Goal: Transaction & Acquisition: Purchase product/service

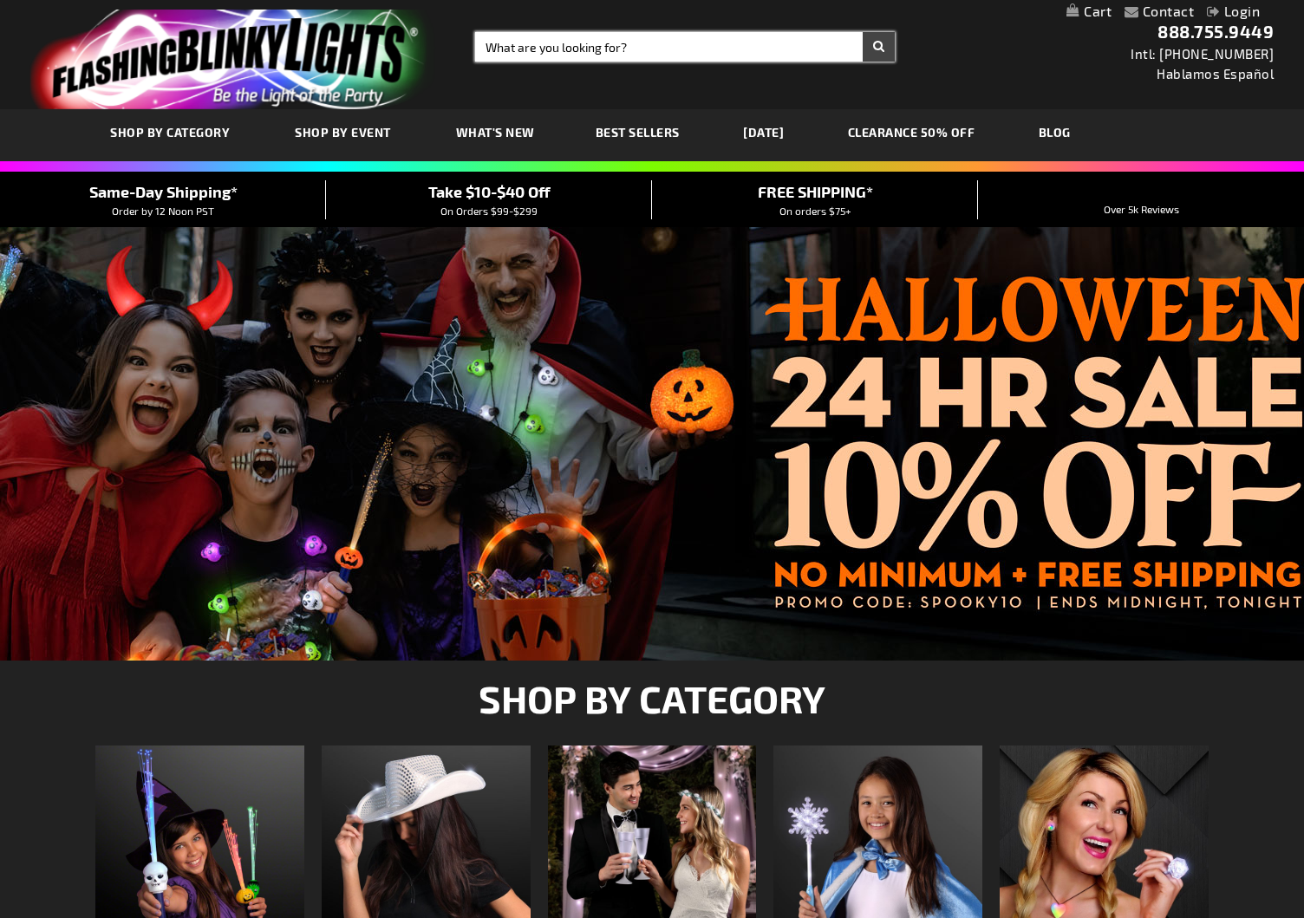
click at [530, 44] on input "Search" at bounding box center [685, 46] width 420 height 29
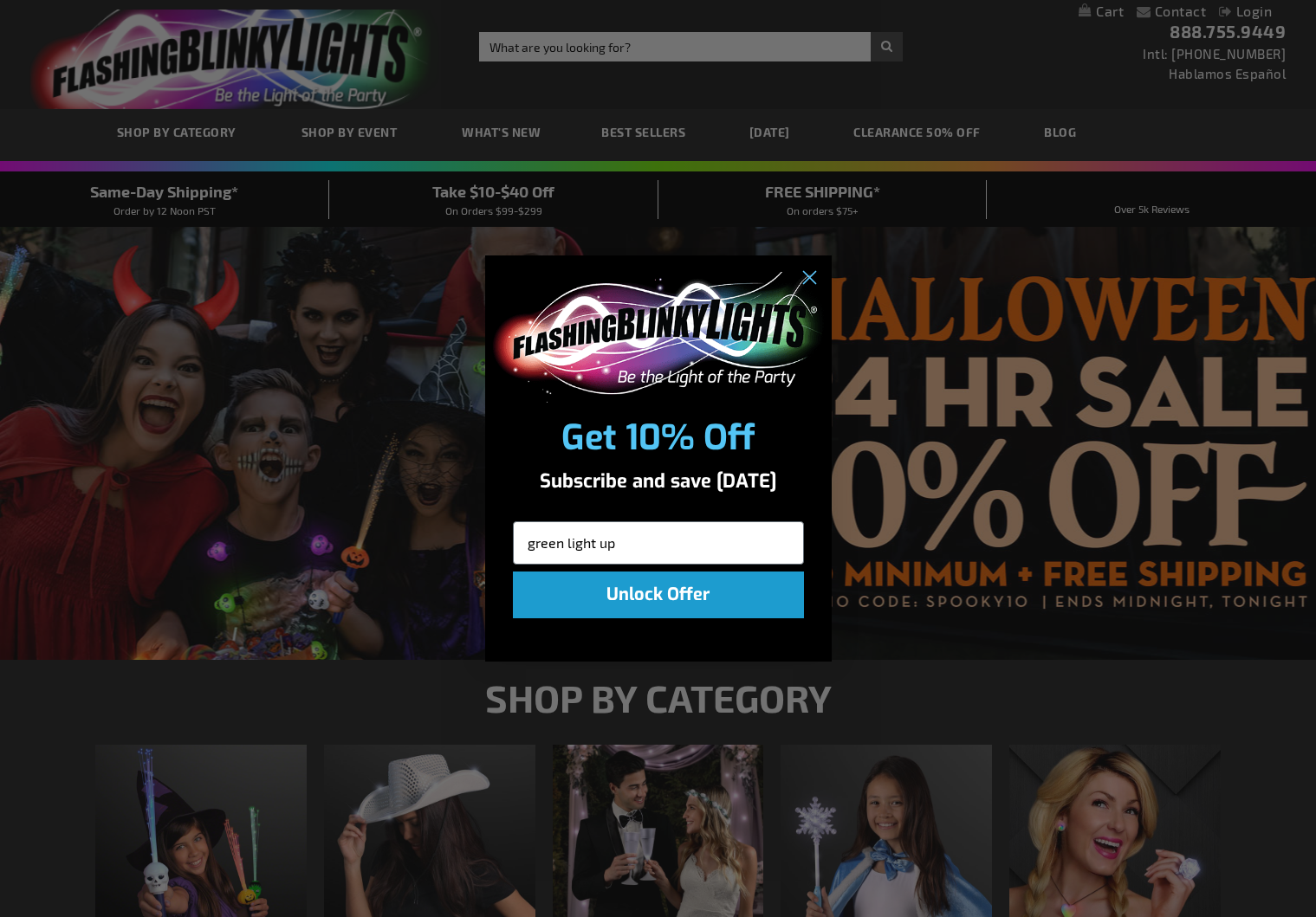
type input "green light up"
click input "Submit" at bounding box center [0, 0] width 0 height 0
click at [817, 271] on circle "Close dialog" at bounding box center [807, 278] width 29 height 29
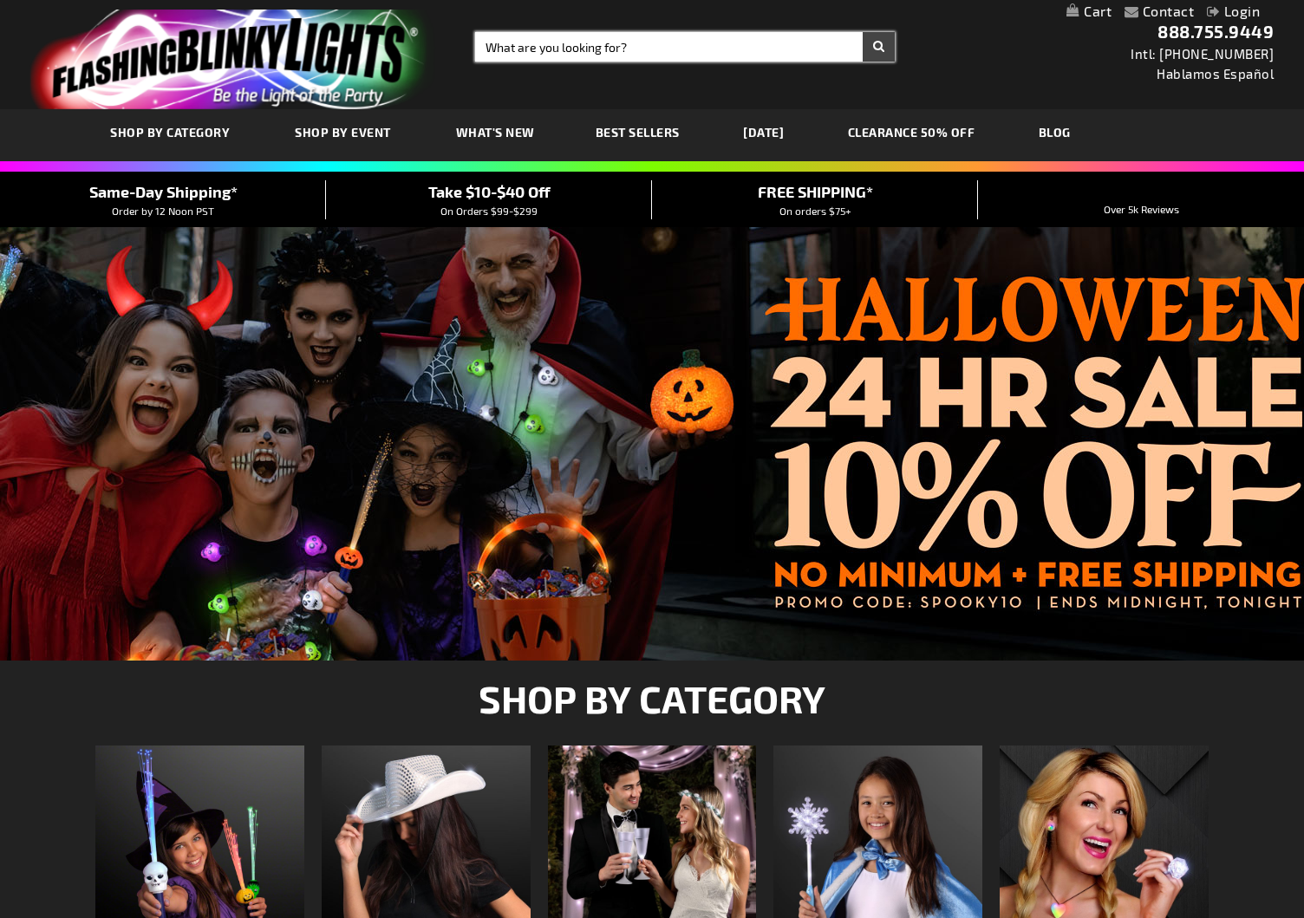
click at [582, 51] on input "Search" at bounding box center [685, 46] width 420 height 29
type input "green light up"
click at [878, 47] on button "Search" at bounding box center [879, 46] width 32 height 29
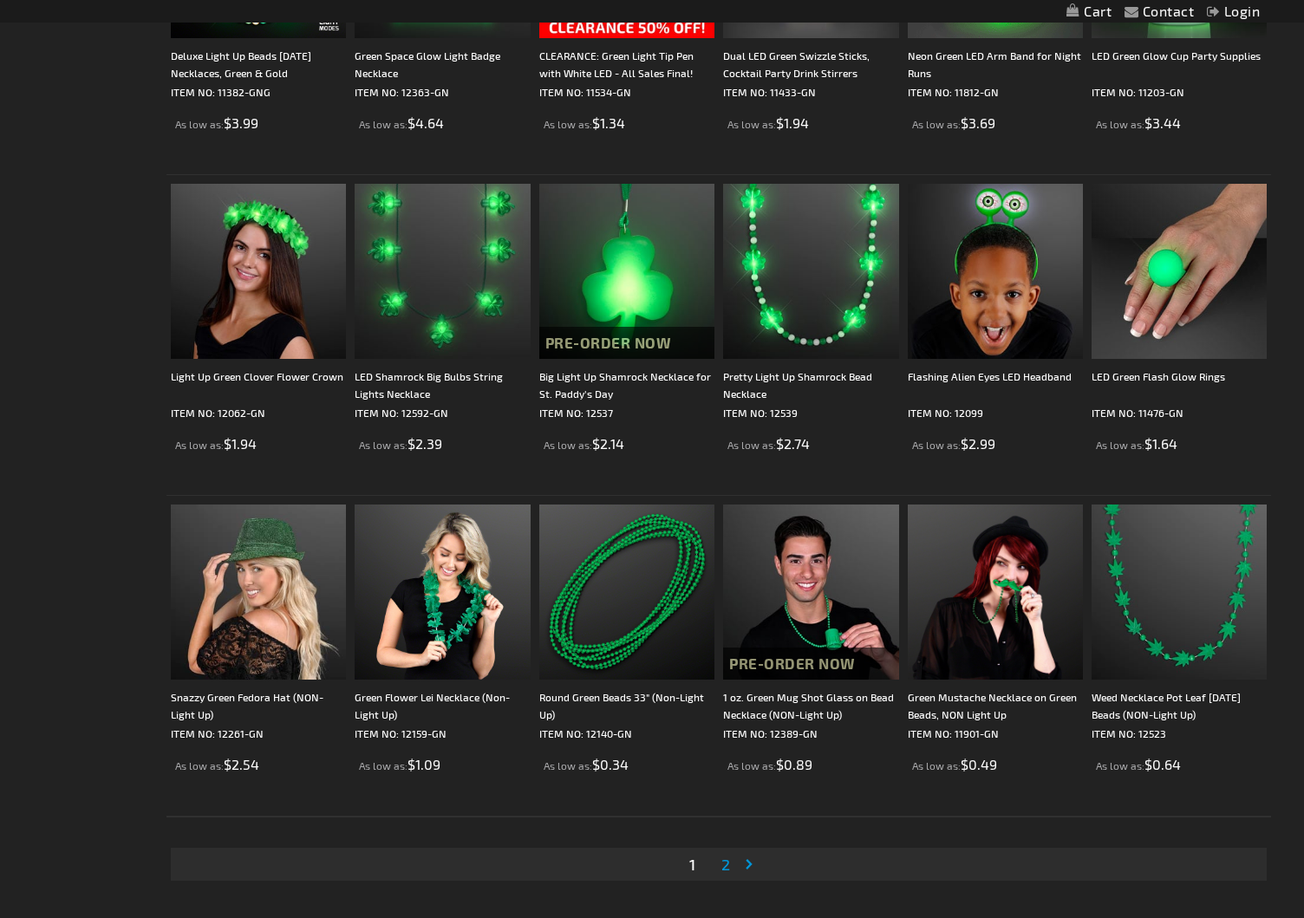
scroll to position [2786, 0]
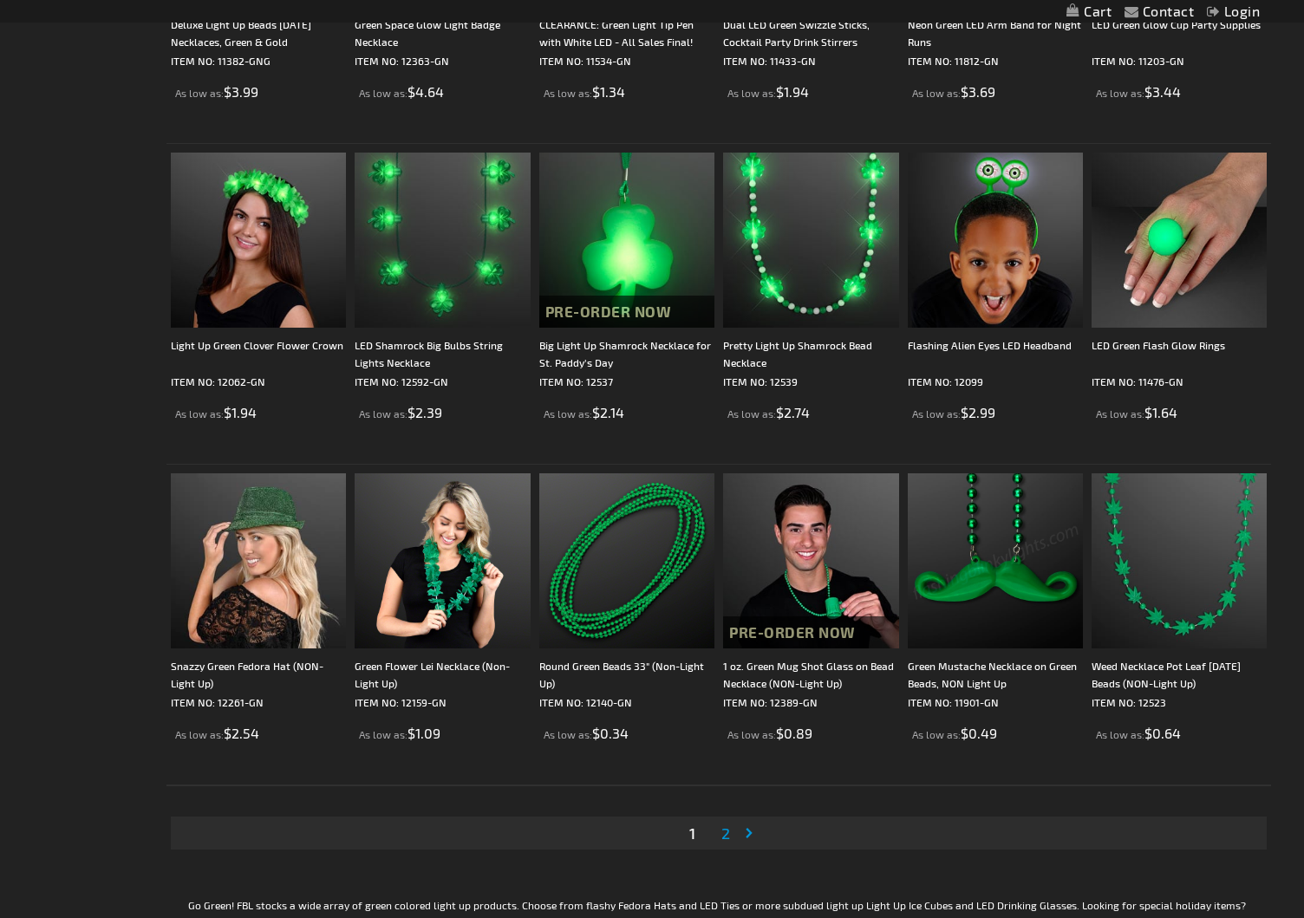
click at [722, 834] on span "2" at bounding box center [725, 833] width 9 height 19
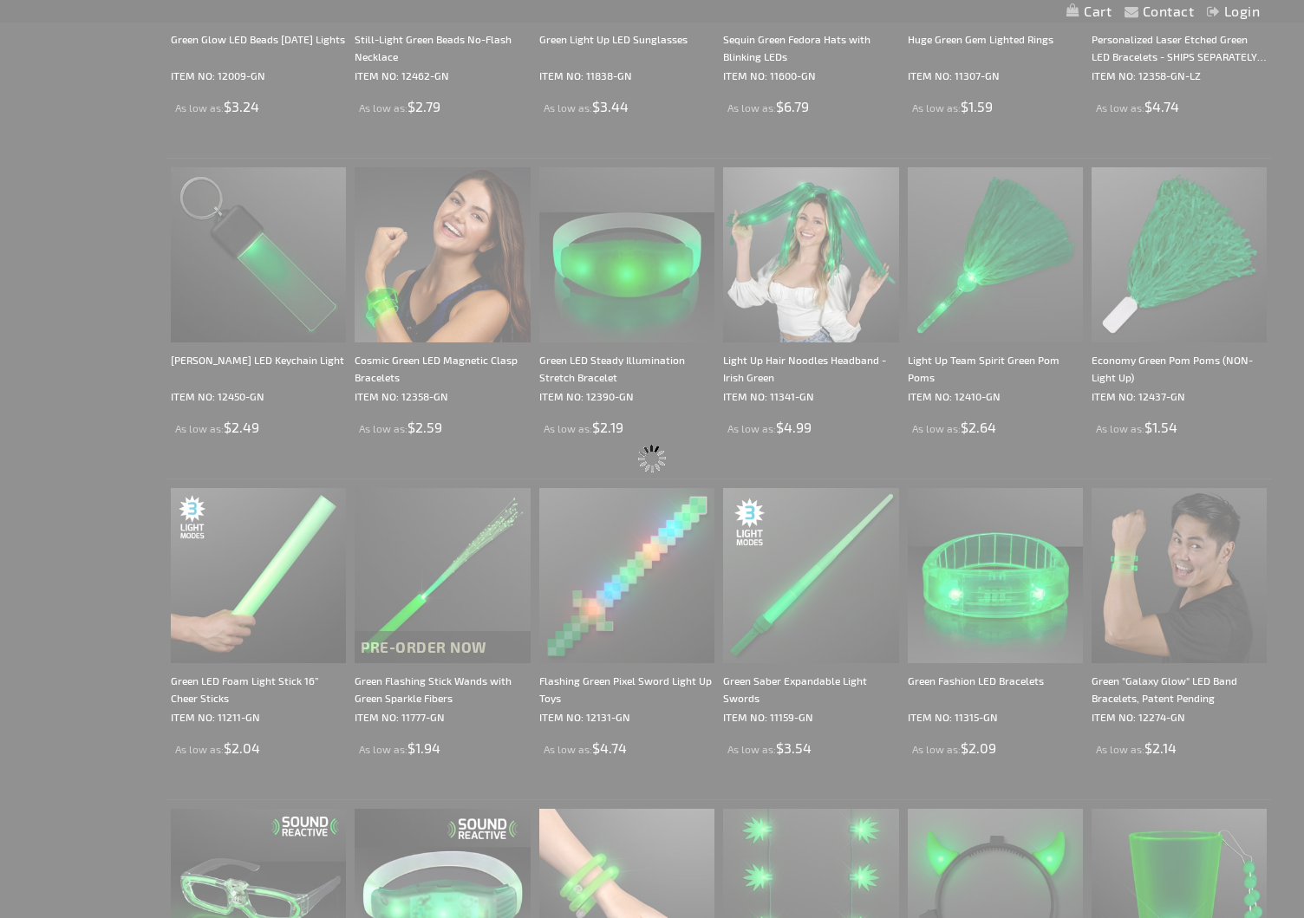
scroll to position [0, 0]
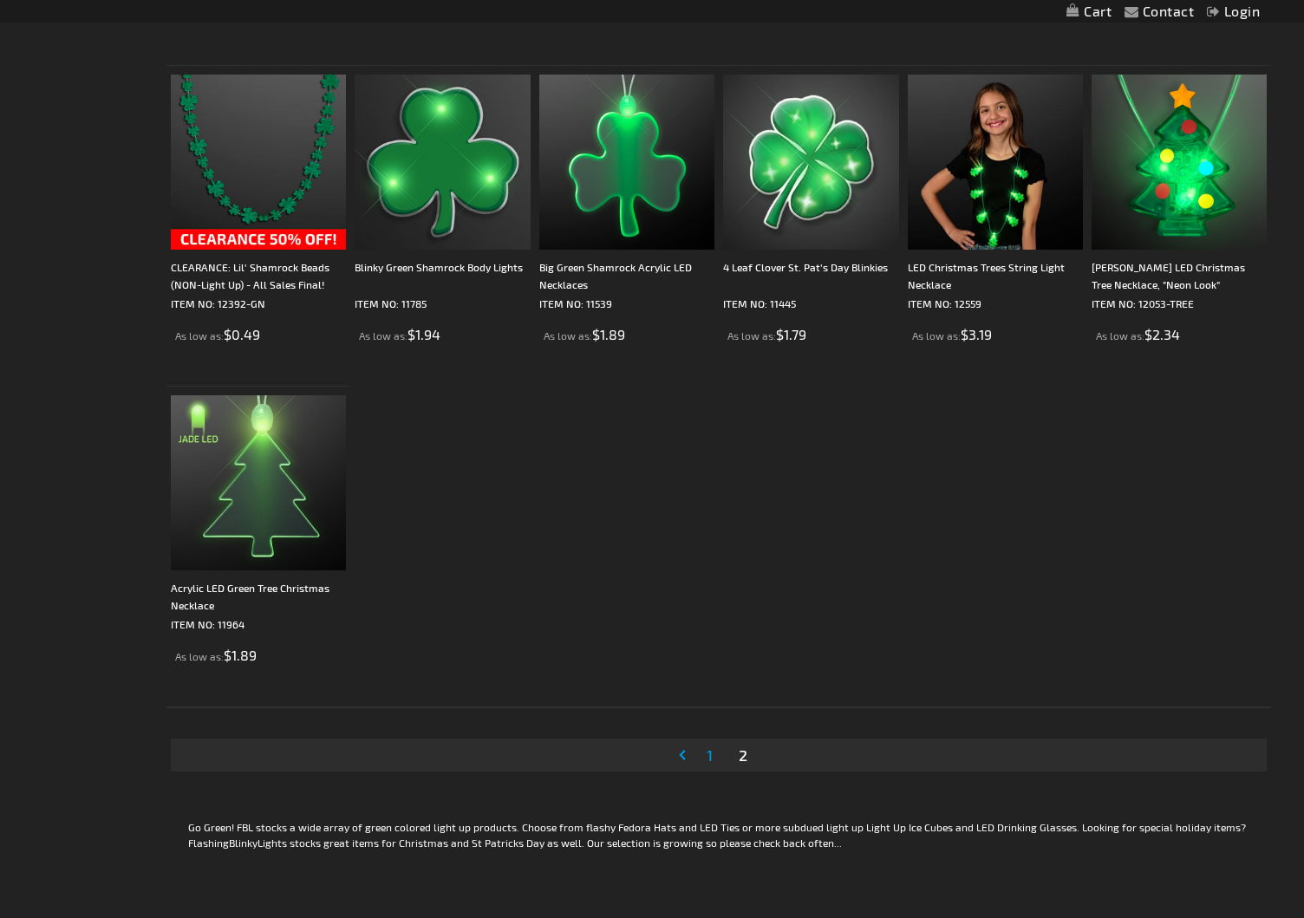
scroll to position [935, 0]
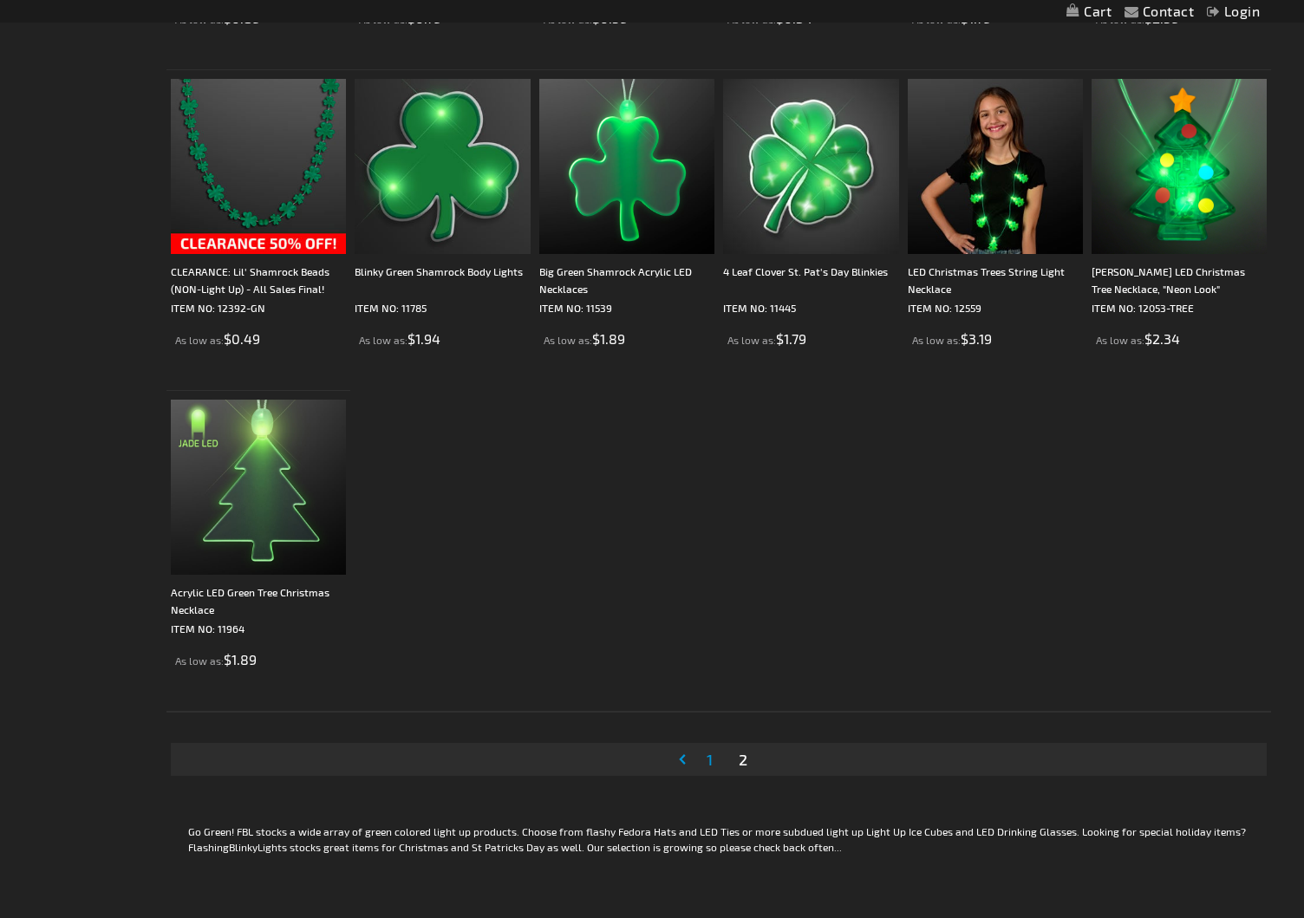
click at [682, 754] on link "Page Previous" at bounding box center [685, 760] width 17 height 26
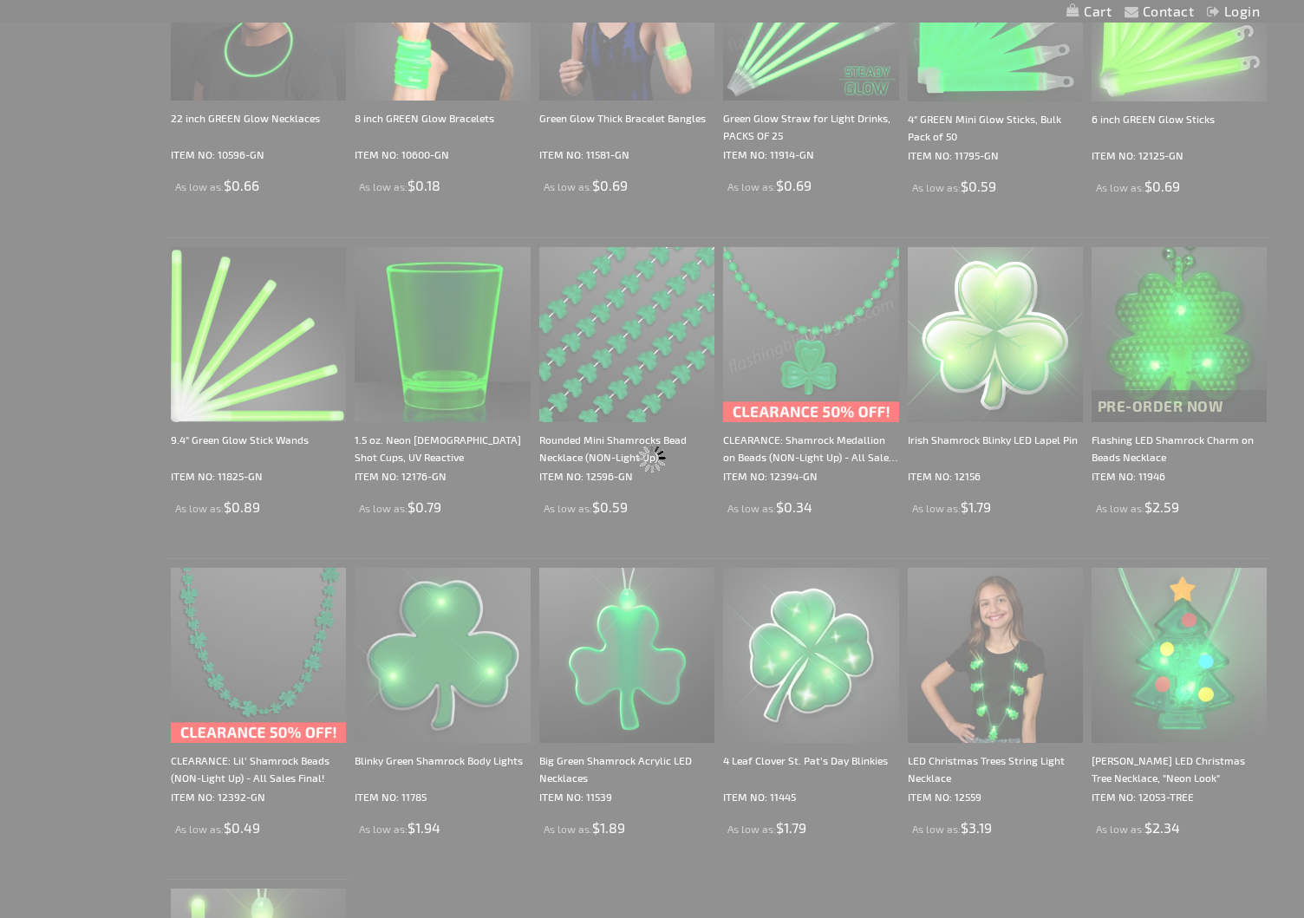
scroll to position [0, 0]
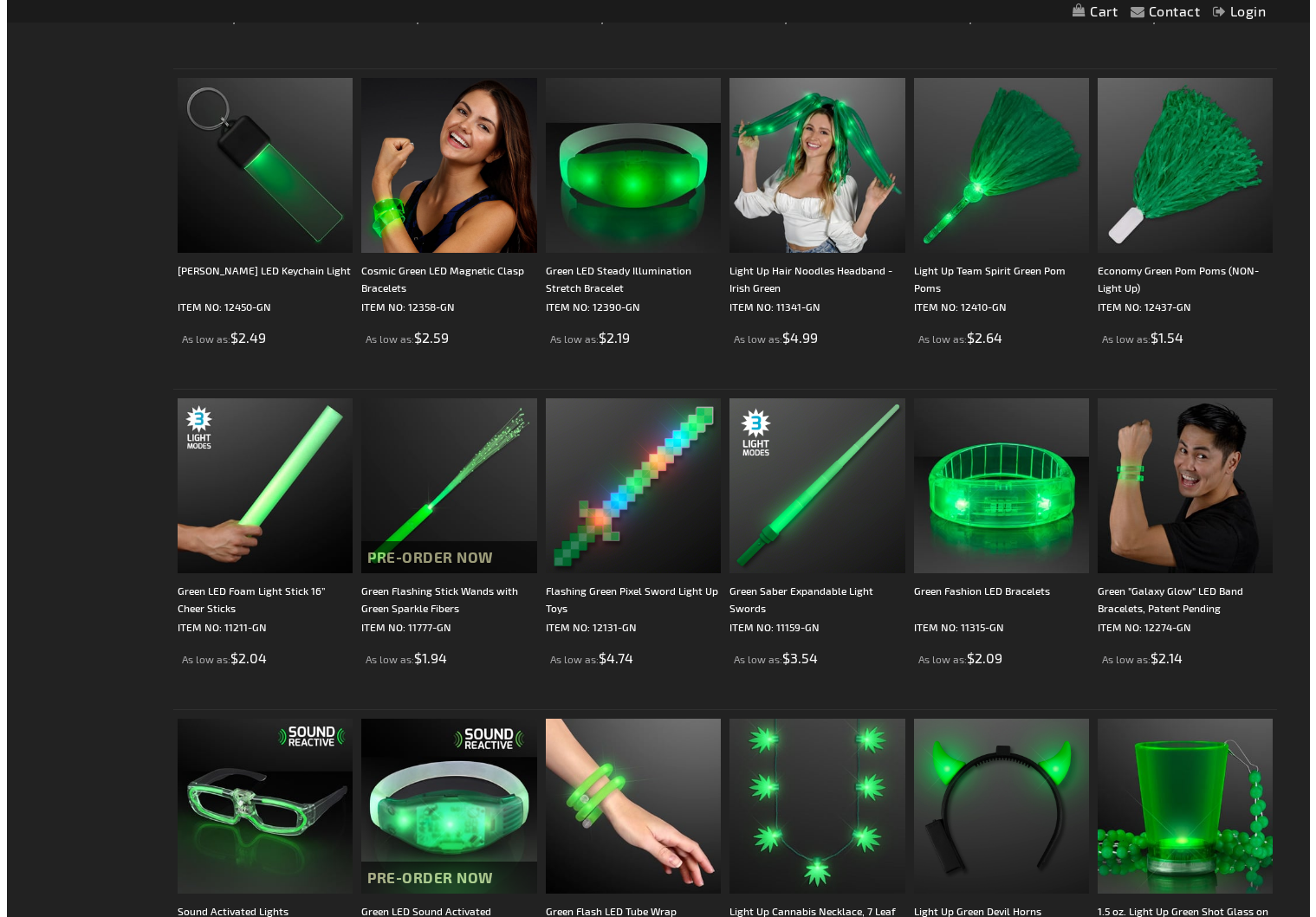
scroll to position [938, 0]
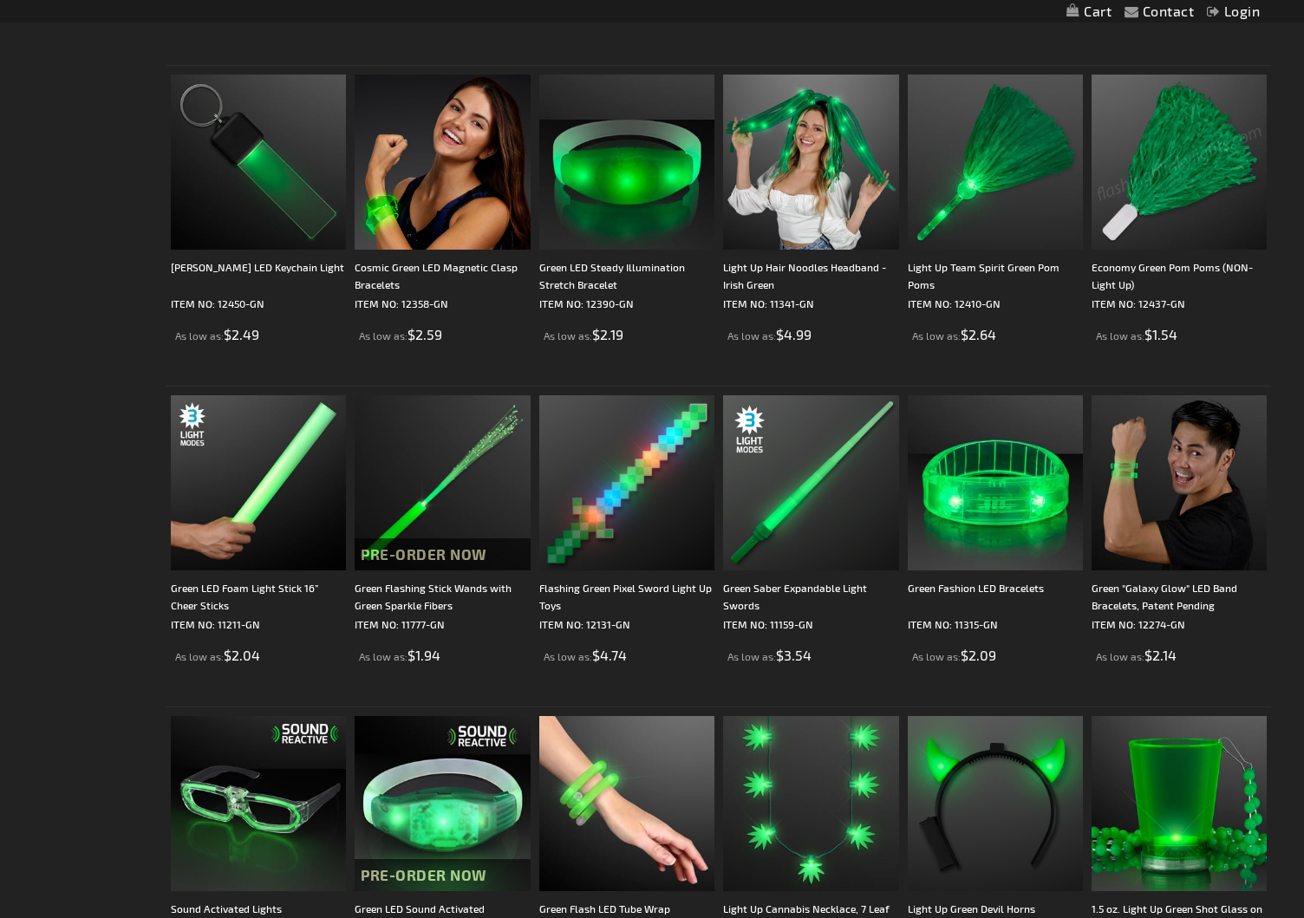
click at [1230, 12] on link "Login" at bounding box center [1233, 11] width 53 height 16
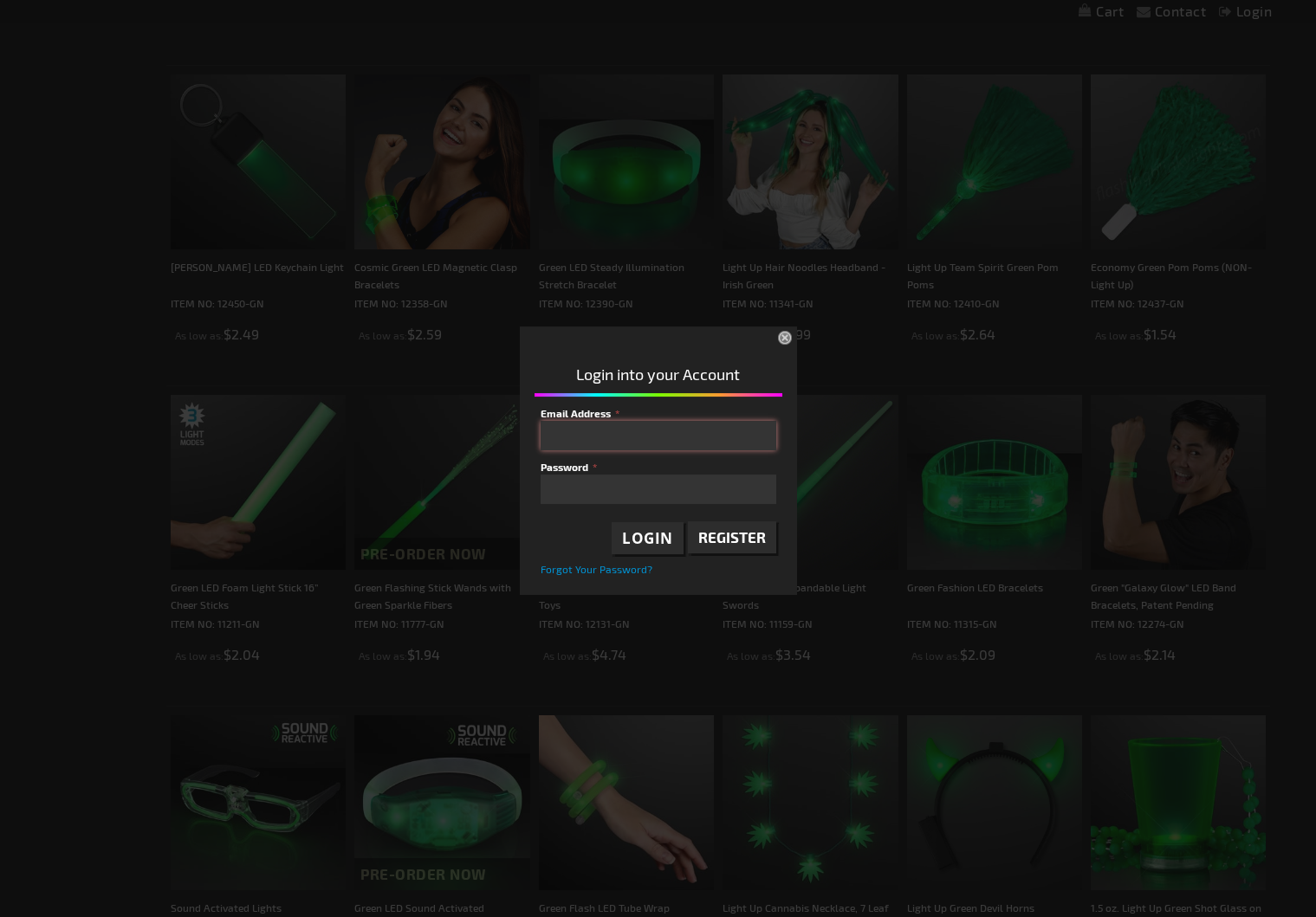
type input "[EMAIL_ADDRESS][DOMAIN_NAME]"
click at [643, 538] on span "Login" at bounding box center [648, 538] width 51 height 20
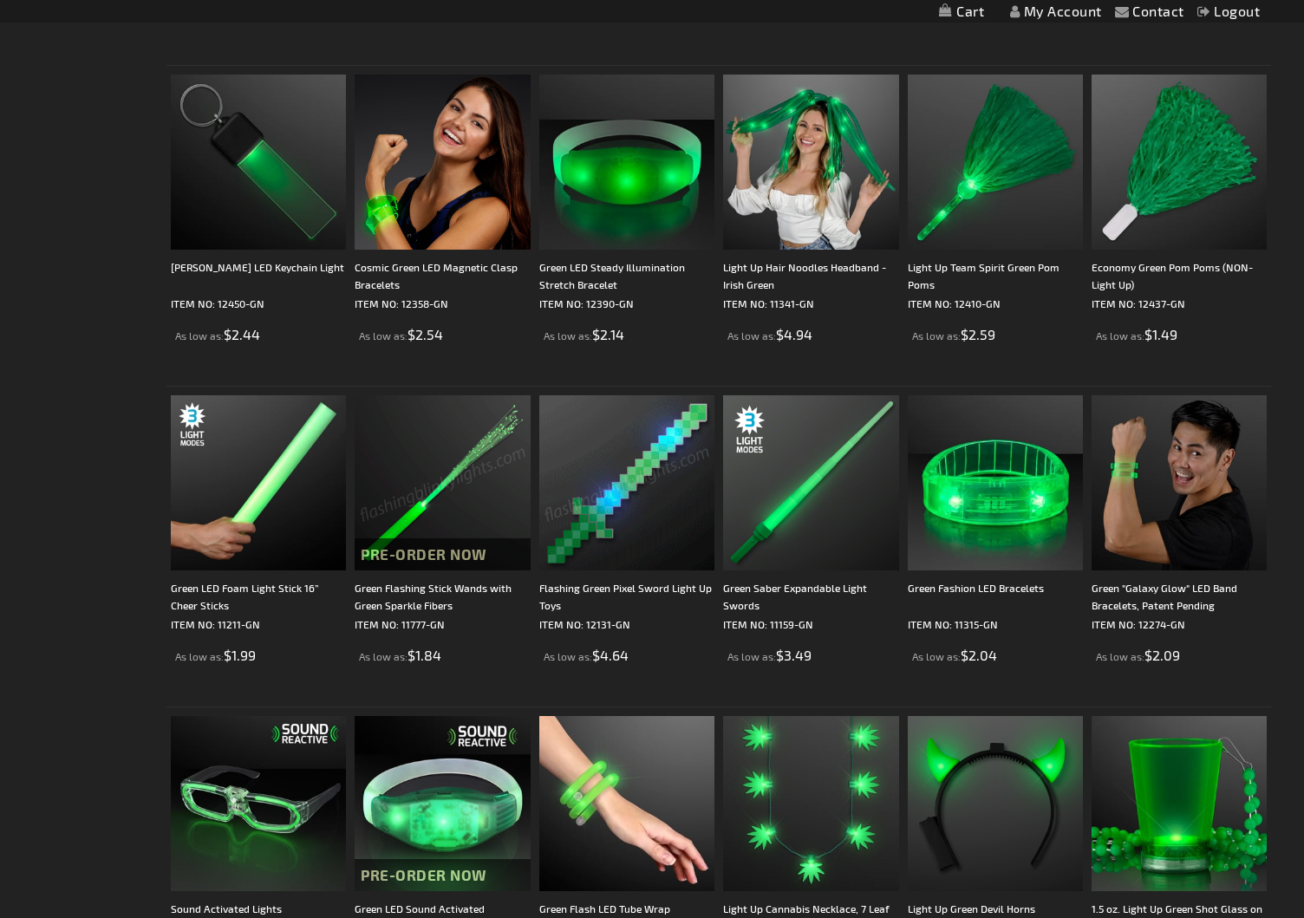
click at [453, 495] on img at bounding box center [442, 482] width 175 height 175
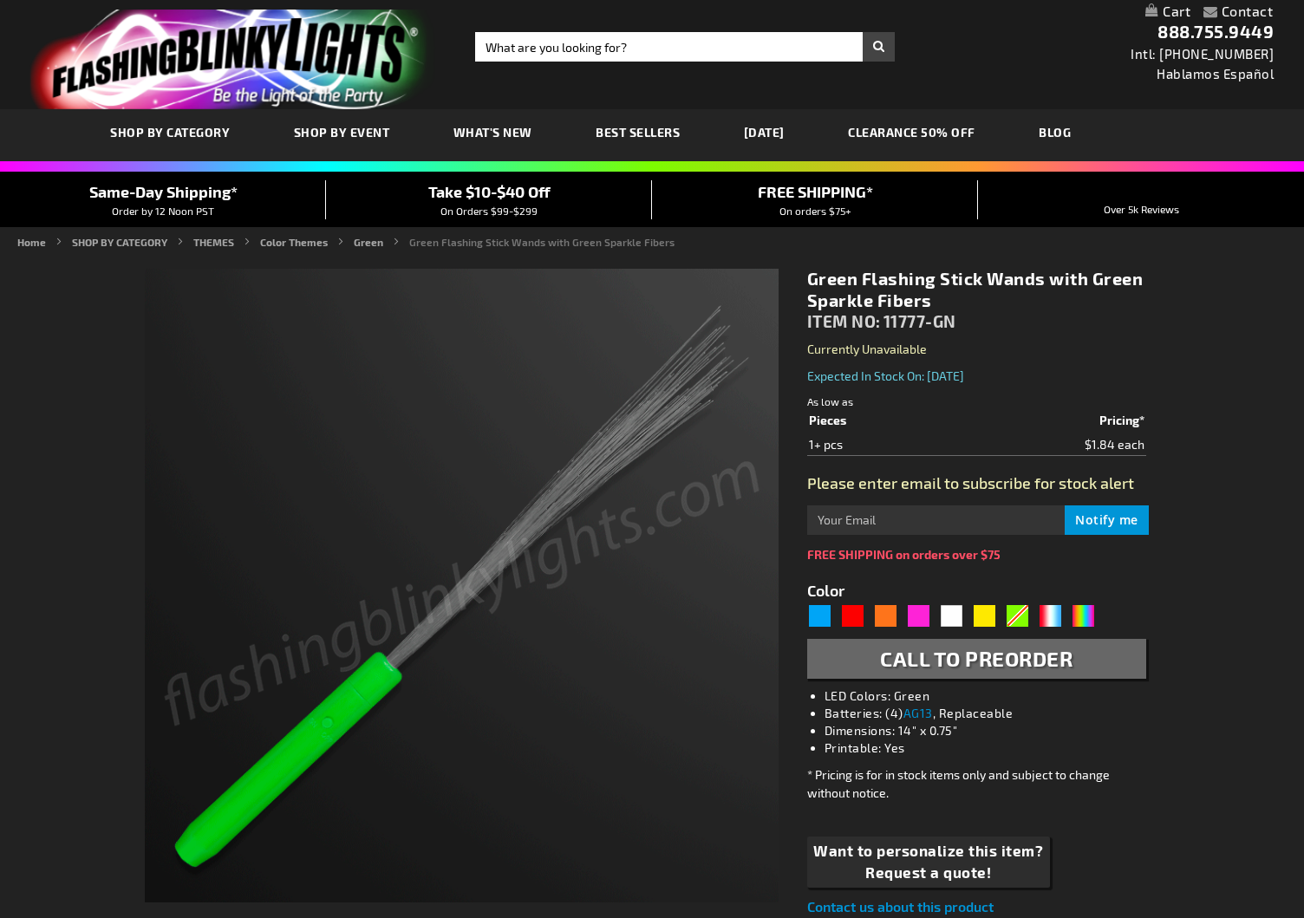
type input "5648"
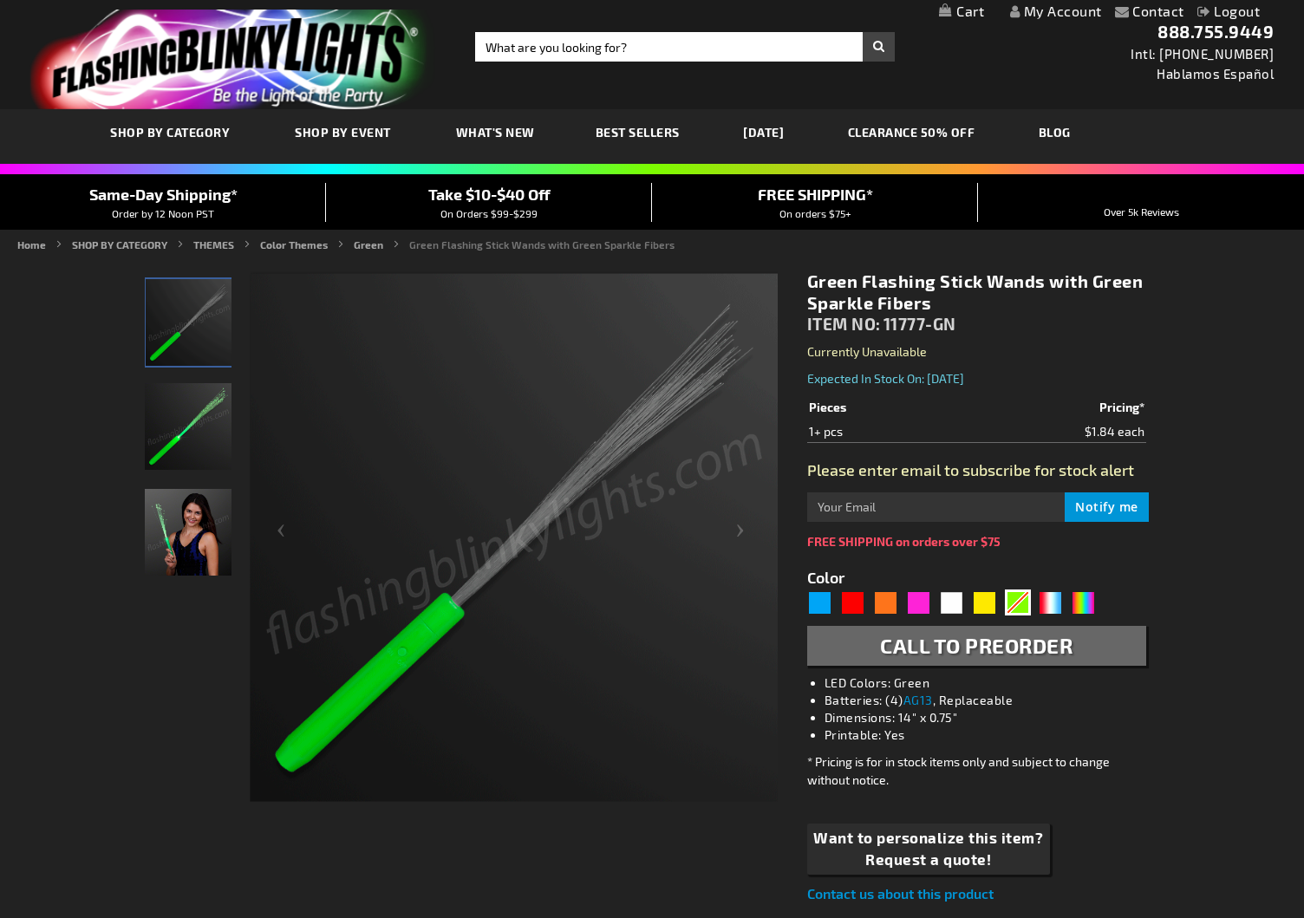
click at [190, 545] on img "Woman displaying Green LED Light Up Fiber Optic Toy Wand" at bounding box center [188, 532] width 87 height 87
